Goal: Task Accomplishment & Management: Use online tool/utility

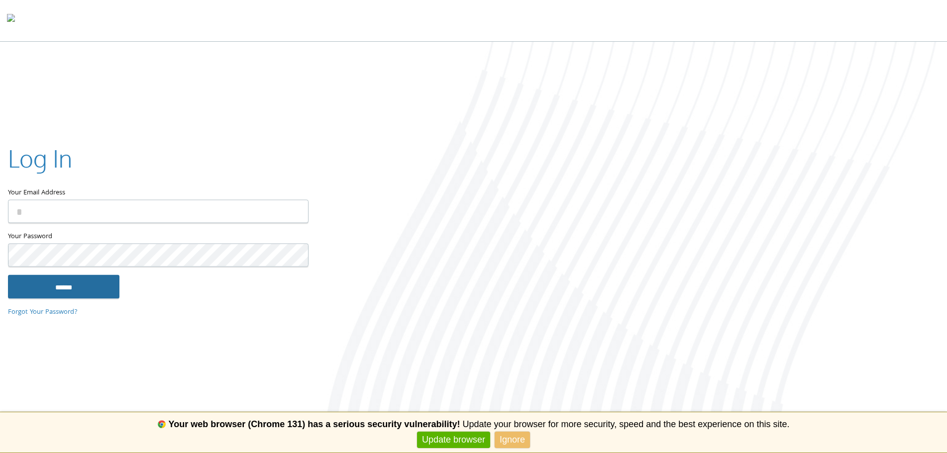
type input "**********"
click at [74, 283] on input "******" at bounding box center [64, 287] width 112 height 24
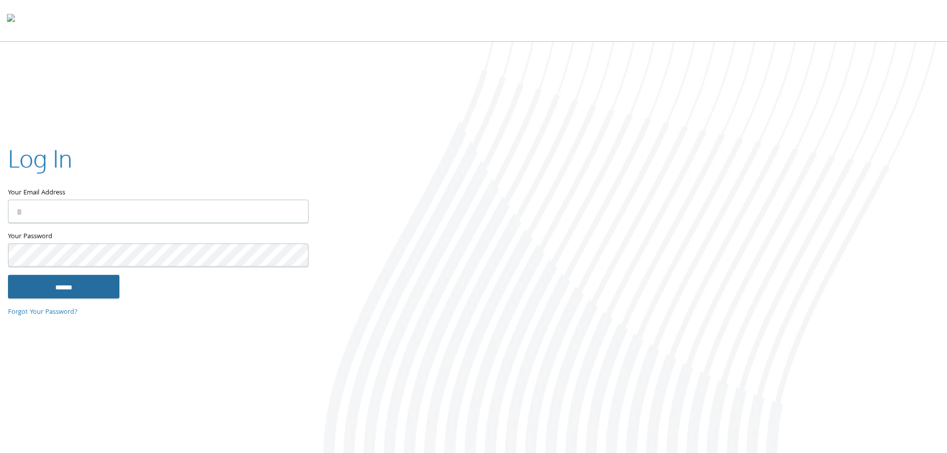
type input "**********"
click at [73, 280] on input "******" at bounding box center [64, 287] width 112 height 24
